Goal: Navigation & Orientation: Find specific page/section

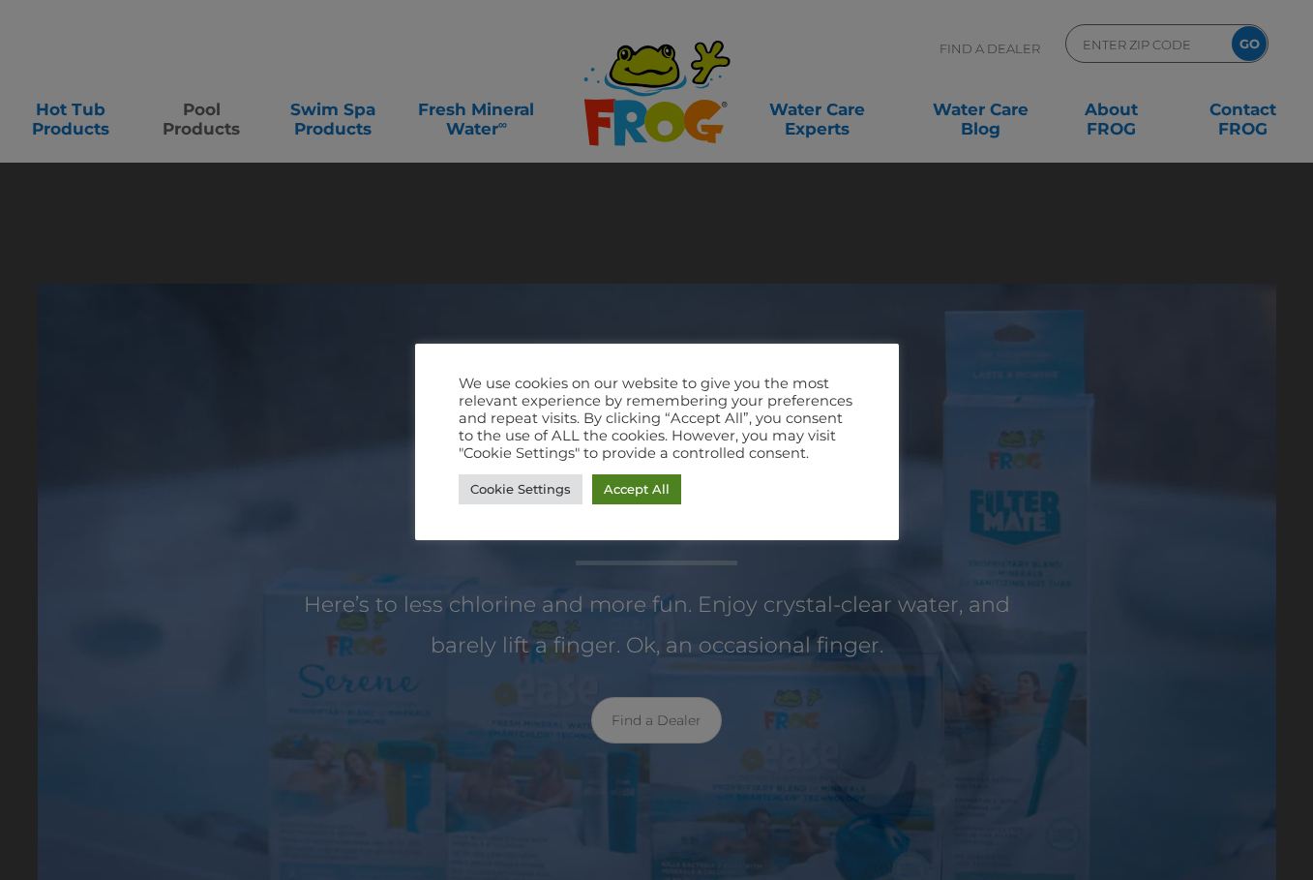
click at [626, 484] on link "Accept All" at bounding box center [636, 489] width 89 height 30
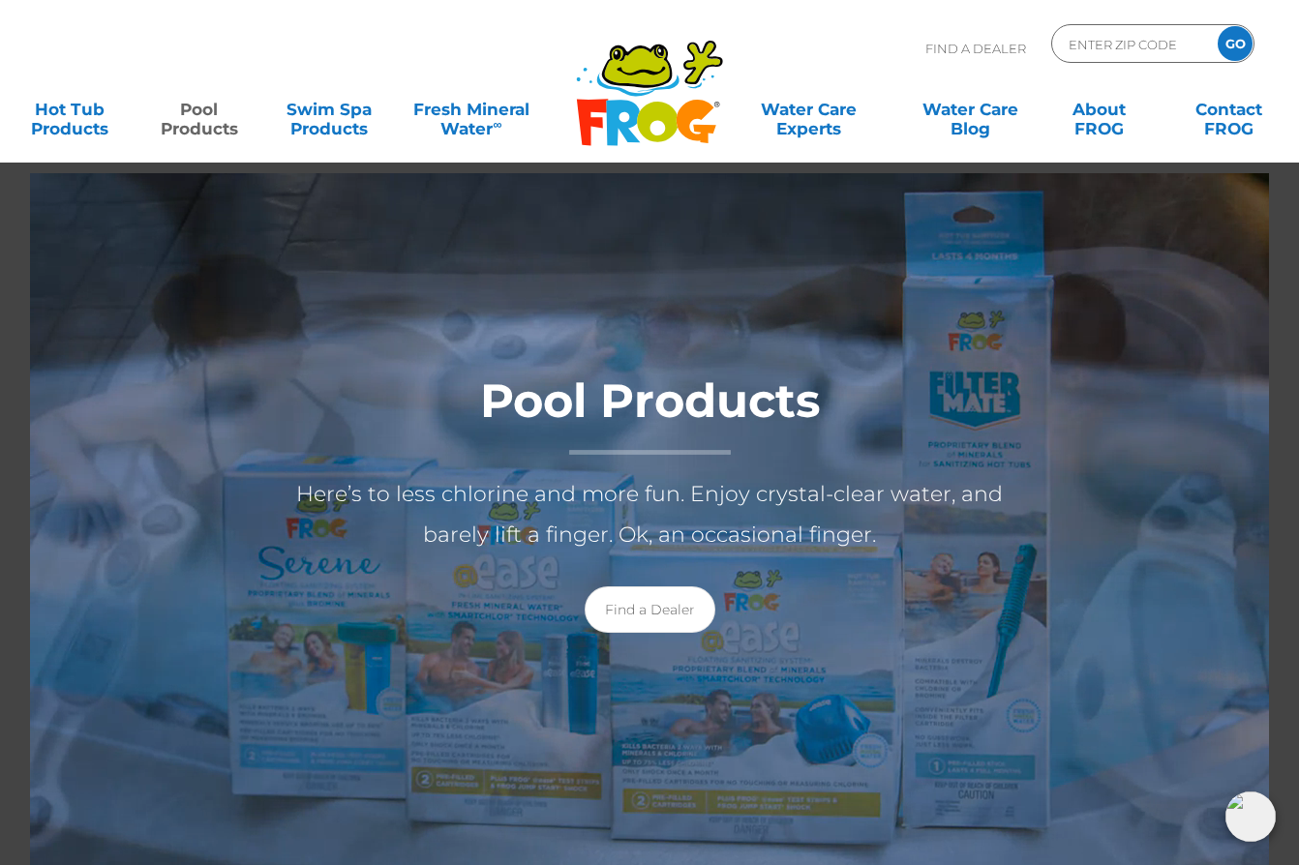
scroll to position [257, 0]
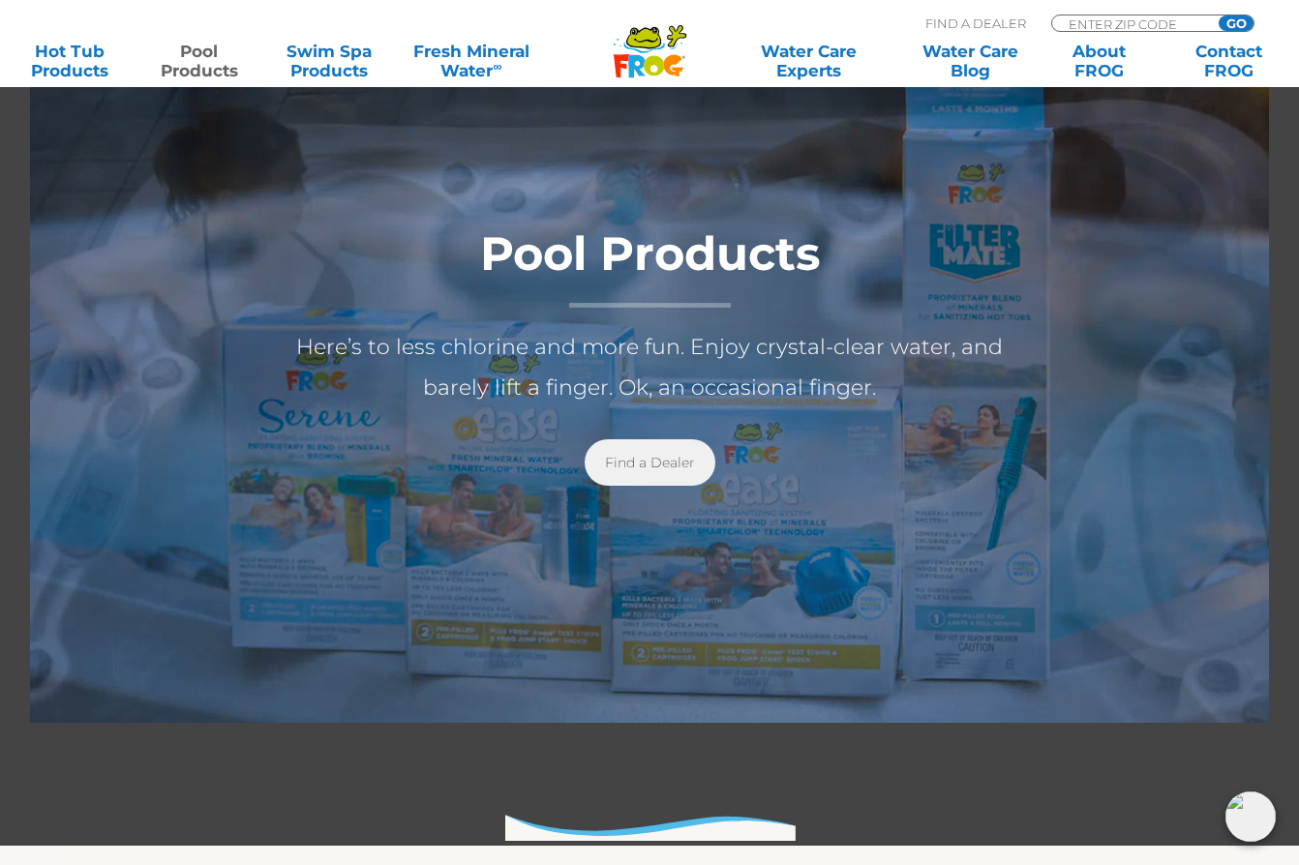
click at [633, 463] on link "Find a Dealer" at bounding box center [649, 462] width 131 height 46
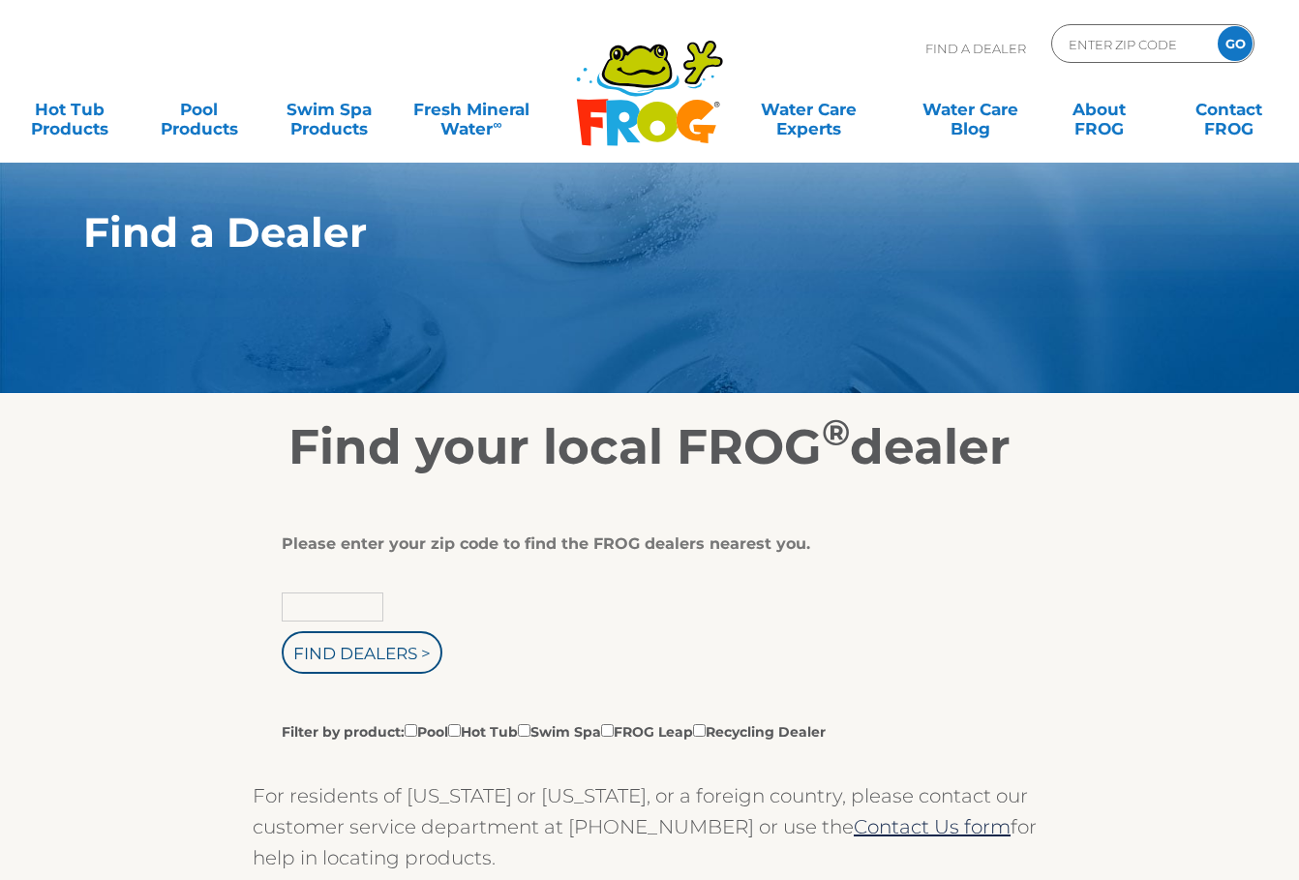
drag, startPoint x: 306, startPoint y: 611, endPoint x: 214, endPoint y: 565, distance: 102.6
click at [306, 611] on input "text" at bounding box center [333, 606] width 102 height 29
type input "17824"
click at [282, 631] on input "Find Dealers >" at bounding box center [362, 652] width 161 height 43
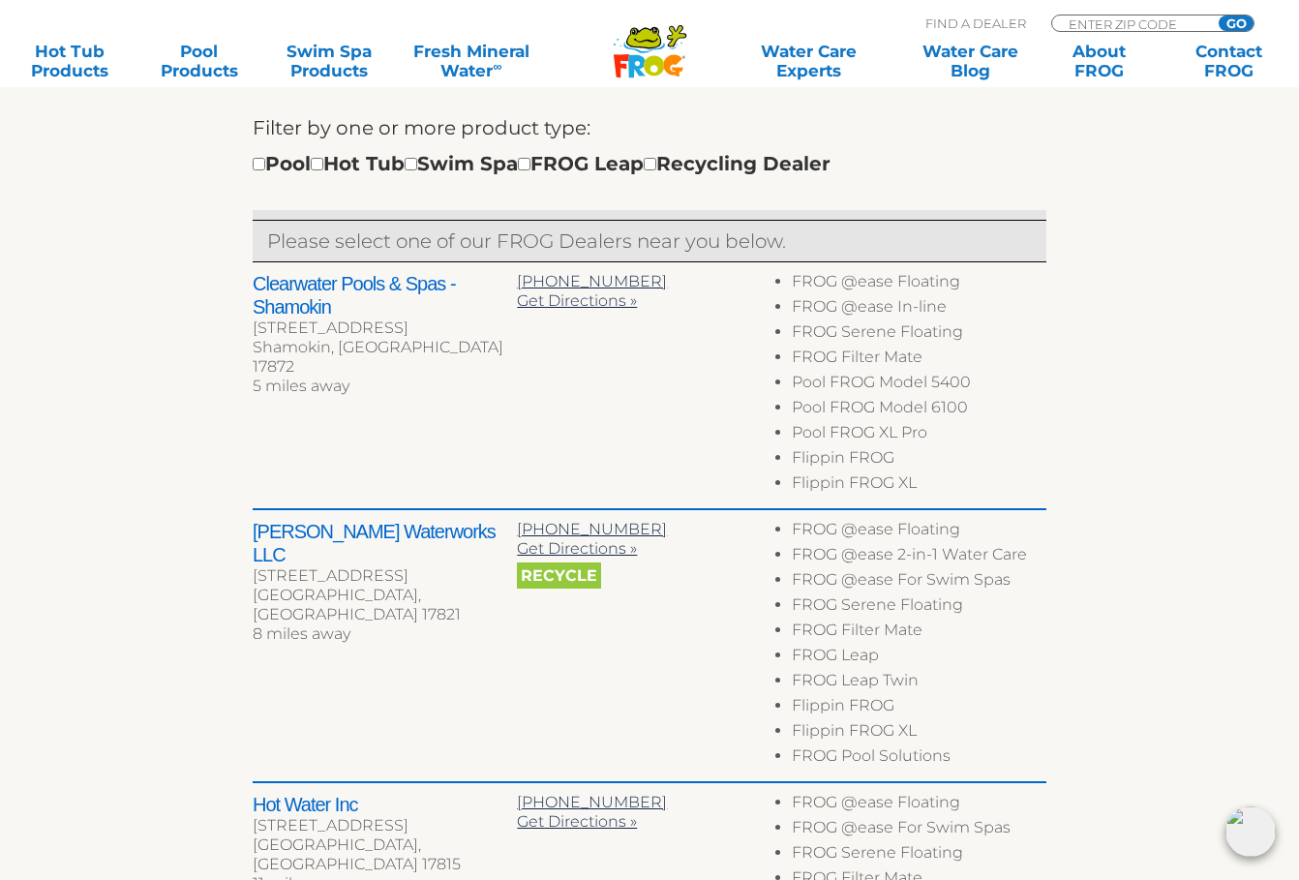
scroll to position [717, 0]
